Goal: Find specific fact: Find specific fact

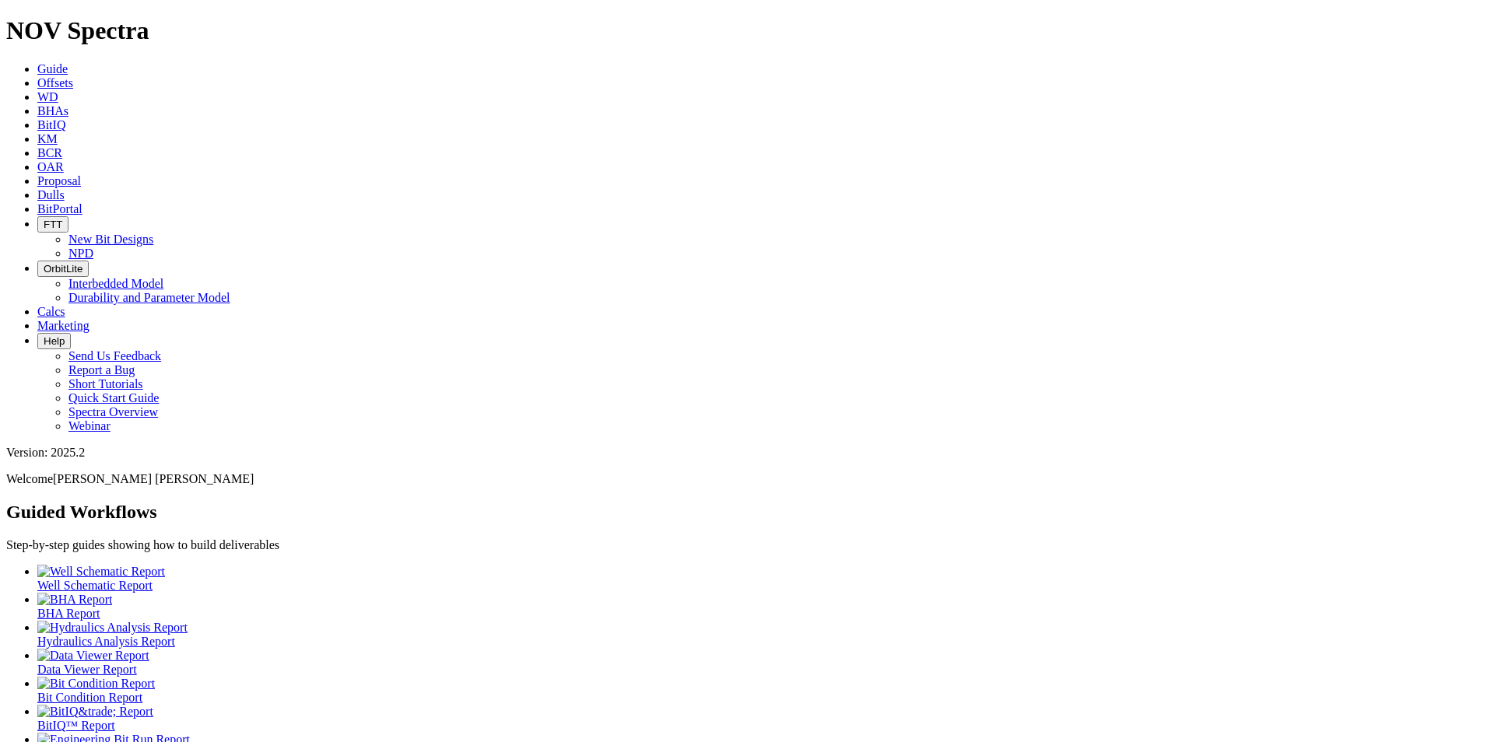
click at [65, 188] on link "Dulls" at bounding box center [50, 194] width 27 height 13
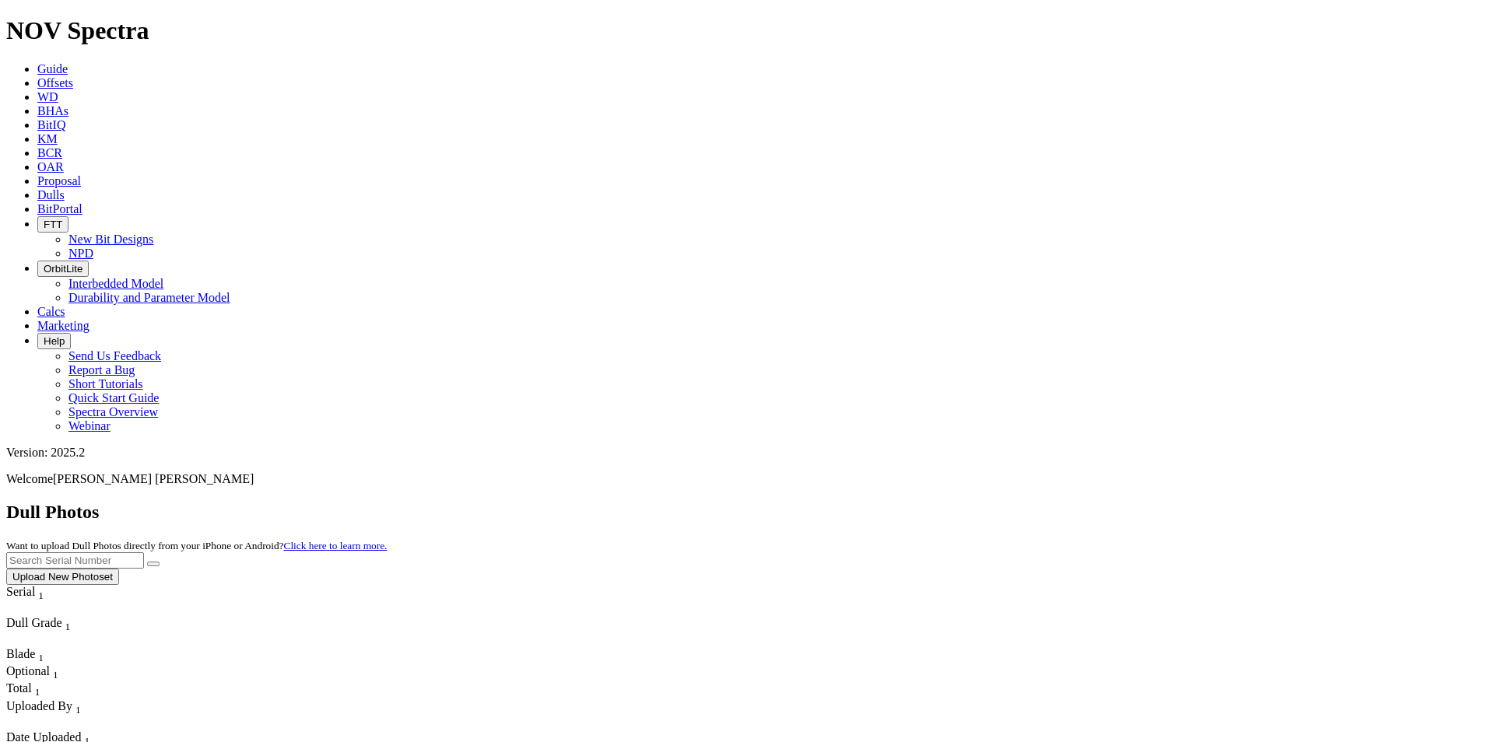
click at [144, 552] on input "text" at bounding box center [75, 560] width 138 height 16
paste input "A314217"
type input "A314217"
click at [153, 564] on icon "submit" at bounding box center [153, 564] width 0 height 0
